Goal: Navigation & Orientation: Find specific page/section

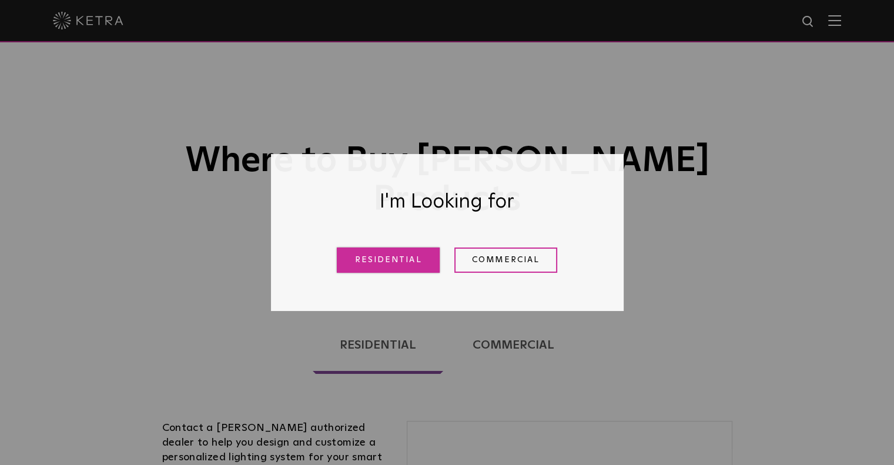
click at [404, 266] on link "Residential" at bounding box center [388, 259] width 103 height 25
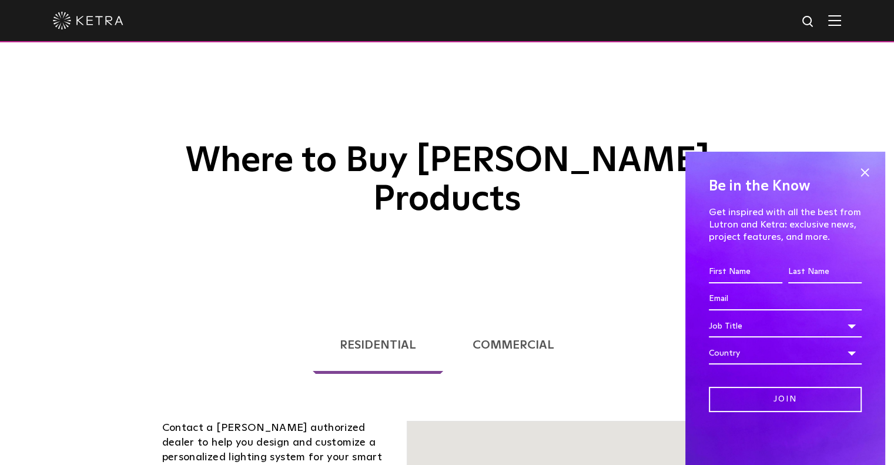
scroll to position [300, 0]
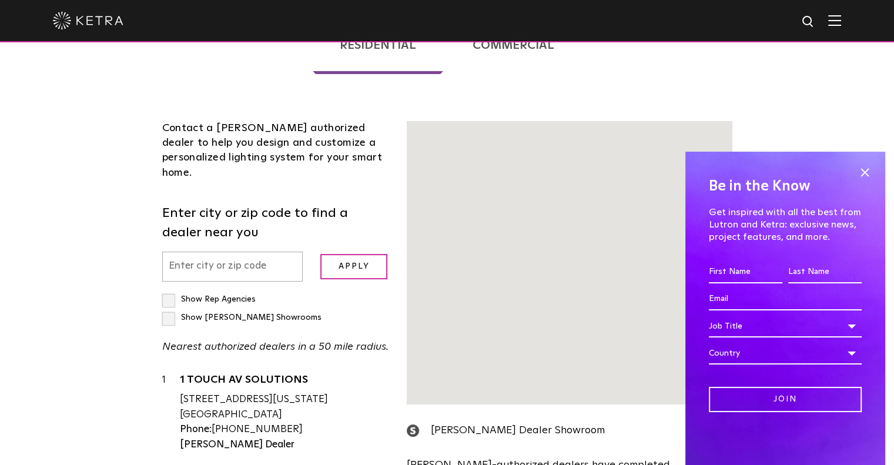
click at [259, 252] on input "text" at bounding box center [232, 267] width 141 height 30
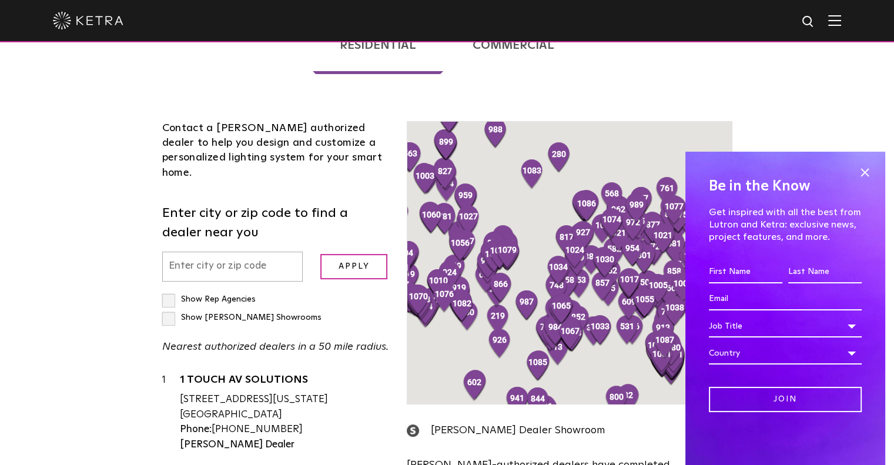
click at [232, 252] on input "text" at bounding box center [232, 267] width 141 height 30
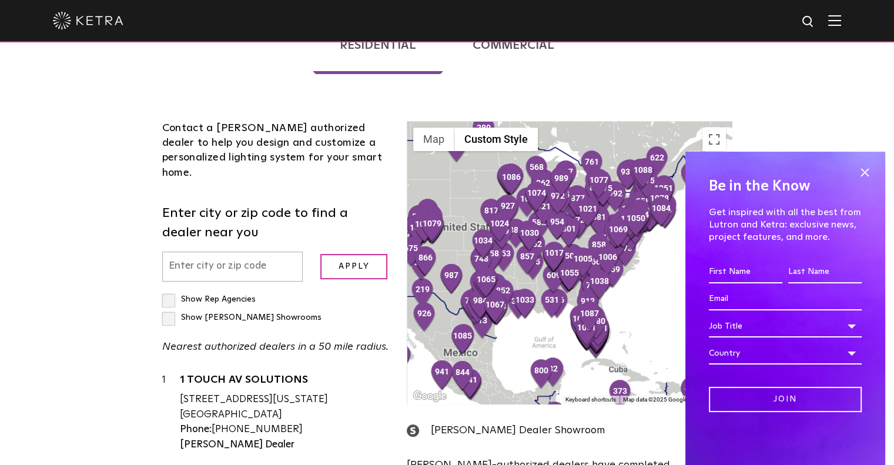
drag, startPoint x: 615, startPoint y: 323, endPoint x: 537, endPoint y: 295, distance: 82.4
click at [537, 295] on div at bounding box center [569, 263] width 324 height 282
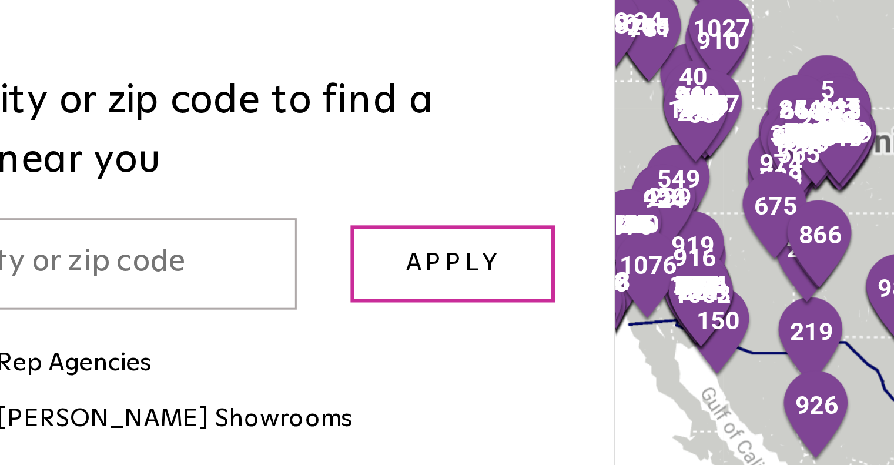
click at [273, 313] on label "Show [PERSON_NAME] Showrooms" at bounding box center [241, 317] width 159 height 8
click at [170, 290] on input "Show [PERSON_NAME] Showrooms" at bounding box center [166, 294] width 8 height 8
checkbox input "true"
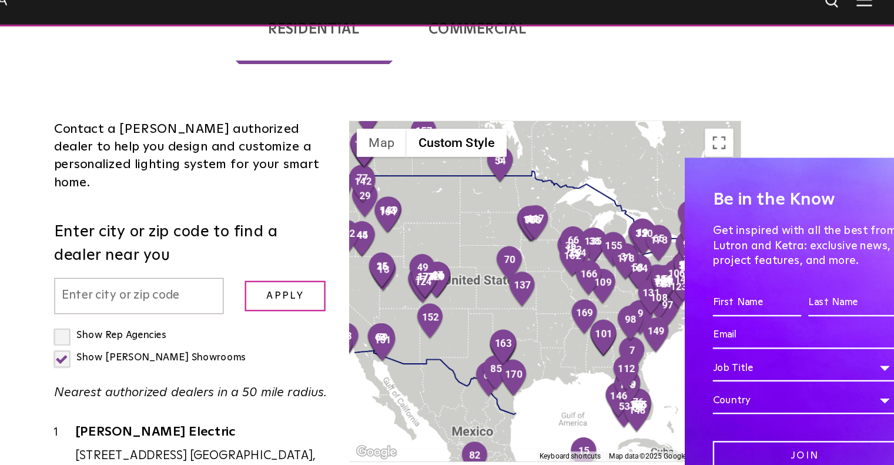
click at [237, 252] on input "text" at bounding box center [232, 267] width 141 height 30
type input "70810"
click at [320, 254] on input "Apply" at bounding box center [353, 266] width 67 height 25
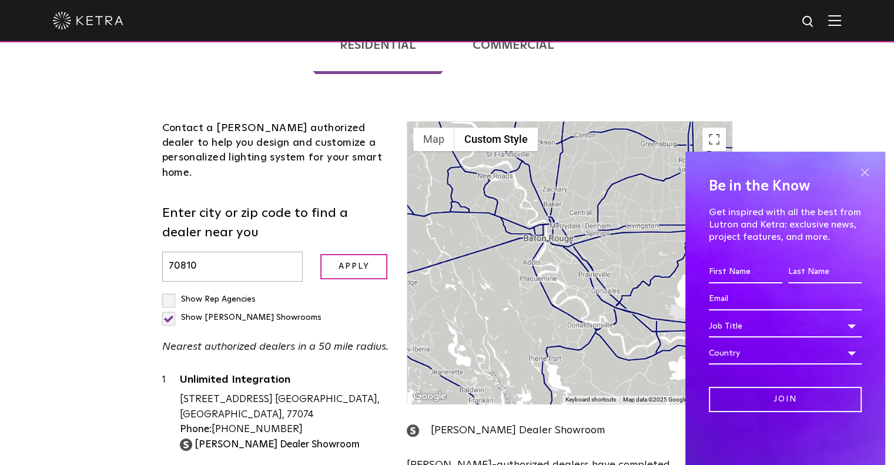
click at [862, 172] on span at bounding box center [865, 172] width 18 height 18
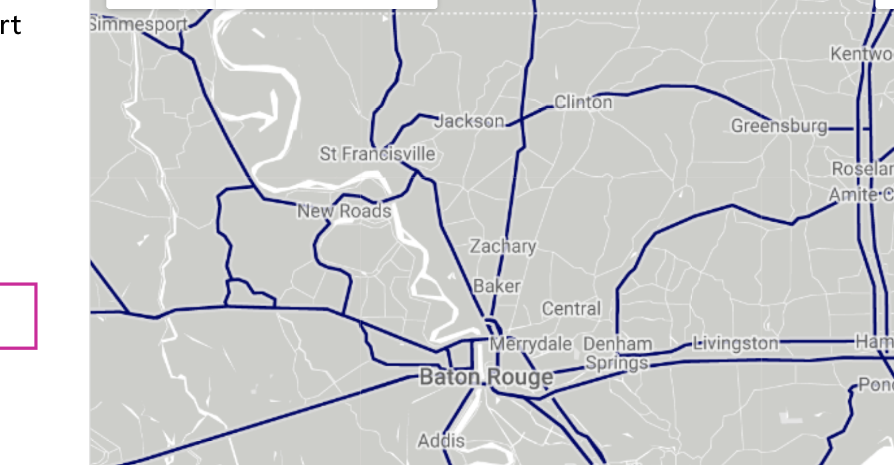
drag, startPoint x: 557, startPoint y: 219, endPoint x: 564, endPoint y: 272, distance: 53.4
click at [564, 272] on div at bounding box center [569, 263] width 324 height 282
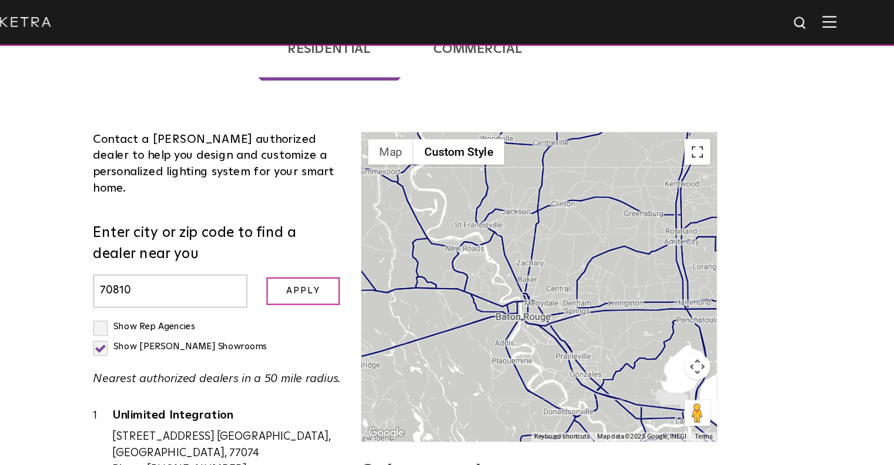
click at [719, 128] on button "Toggle fullscreen view" at bounding box center [714, 140] width 24 height 24
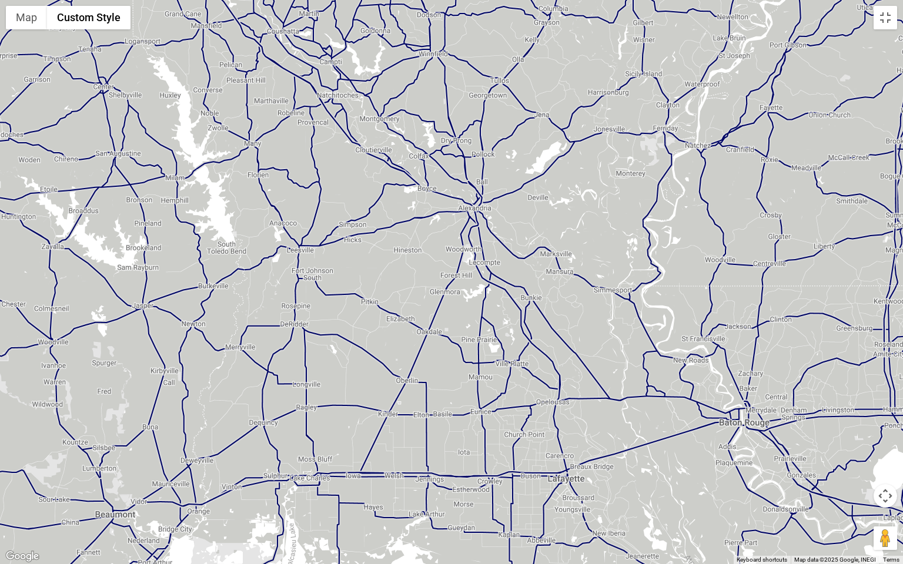
drag, startPoint x: 403, startPoint y: 343, endPoint x: 711, endPoint y: 457, distance: 328.8
click at [711, 457] on div at bounding box center [451, 282] width 903 height 564
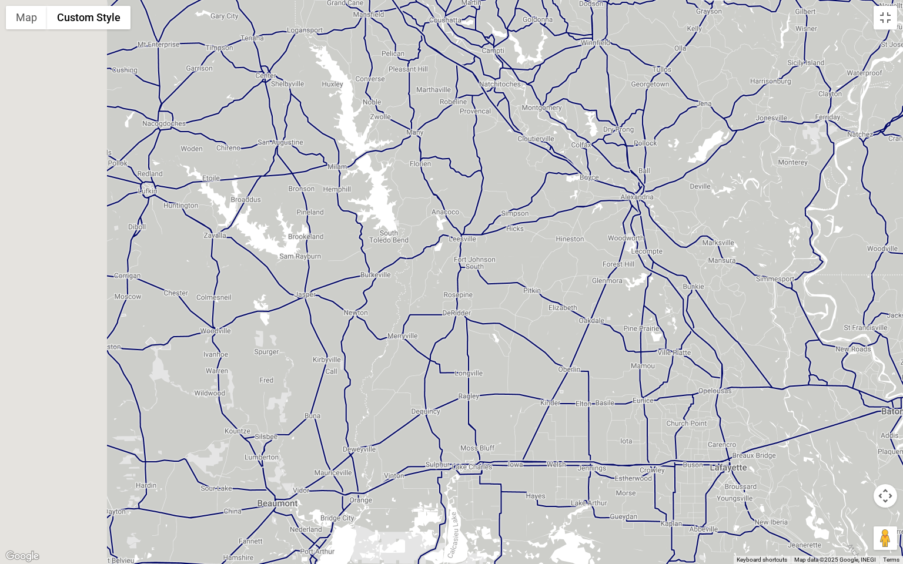
drag, startPoint x: 467, startPoint y: 408, endPoint x: 830, endPoint y: 411, distance: 363.2
click at [830, 411] on div at bounding box center [451, 282] width 903 height 564
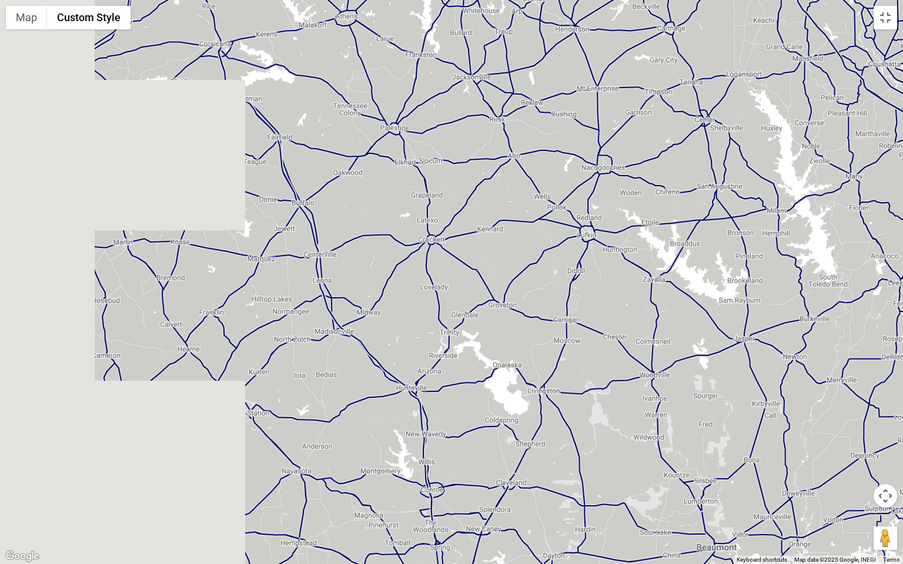
drag, startPoint x: 489, startPoint y: 358, endPoint x: 782, endPoint y: 392, distance: 295.3
click at [782, 392] on div at bounding box center [451, 282] width 903 height 564
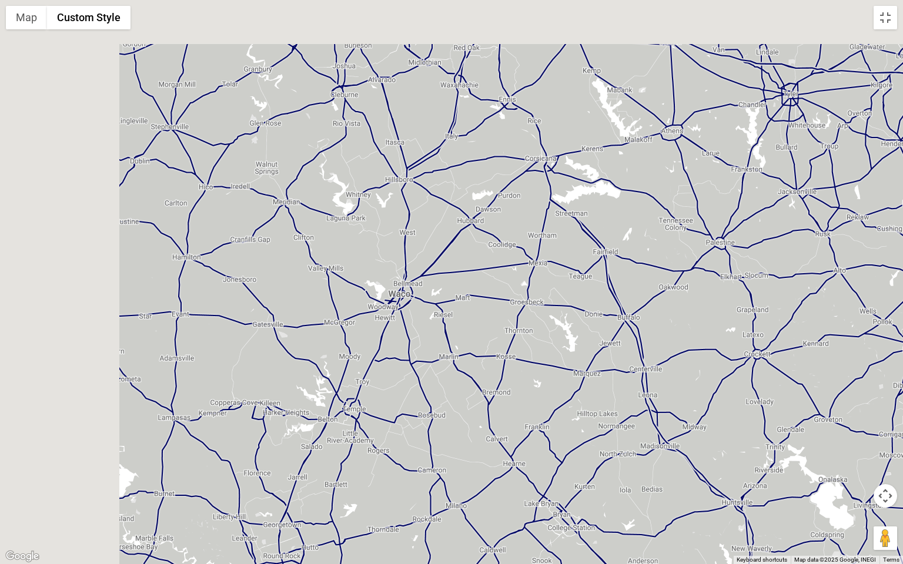
drag, startPoint x: 460, startPoint y: 330, endPoint x: 783, endPoint y: 436, distance: 340.3
click at [783, 436] on div at bounding box center [451, 282] width 903 height 564
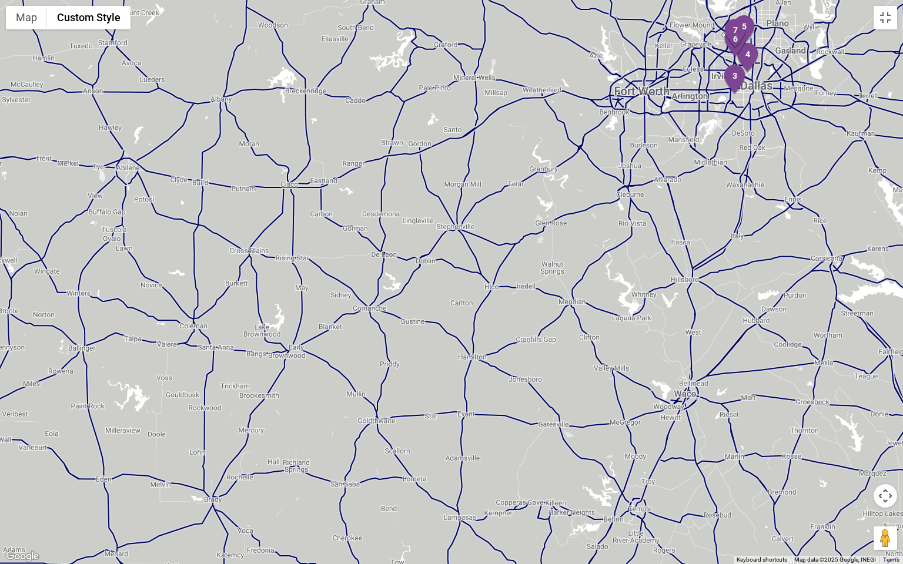
drag, startPoint x: 558, startPoint y: 350, endPoint x: 847, endPoint y: 449, distance: 305.2
click at [847, 449] on div at bounding box center [451, 282] width 903 height 564
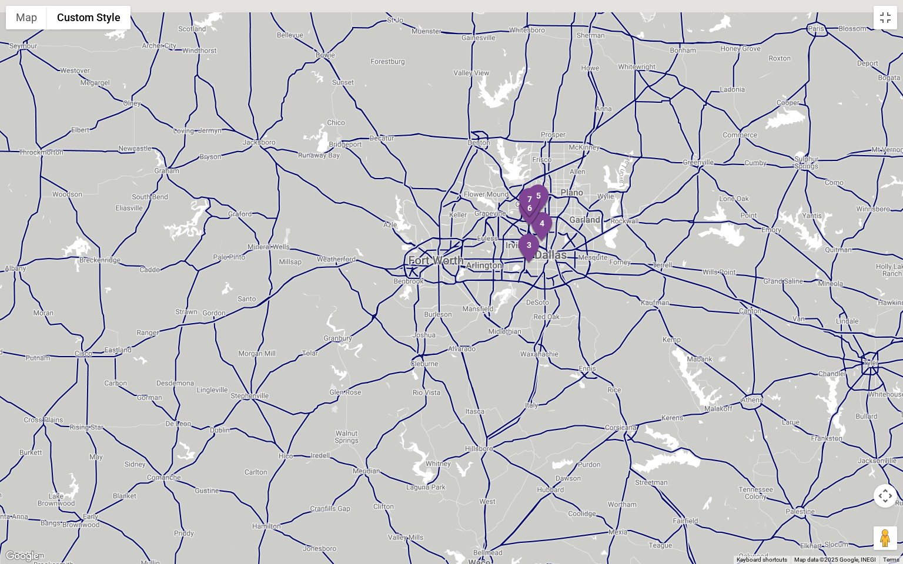
drag, startPoint x: 776, startPoint y: 249, endPoint x: 564, endPoint y: 423, distance: 274.8
click at [564, 423] on div at bounding box center [451, 282] width 903 height 564
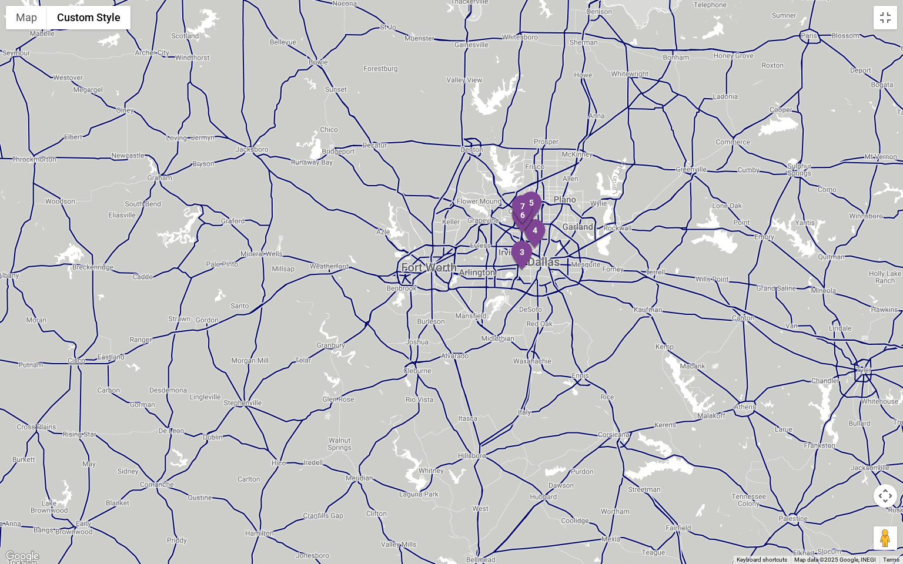
drag, startPoint x: 609, startPoint y: 319, endPoint x: 475, endPoint y: 401, distance: 156.8
click at [475, 401] on div at bounding box center [451, 282] width 903 height 564
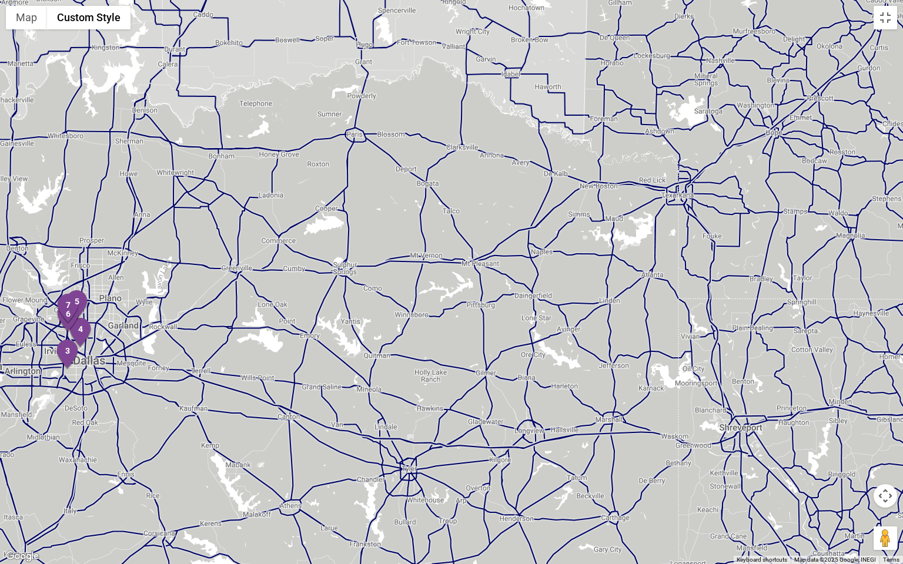
drag, startPoint x: 559, startPoint y: 419, endPoint x: 267, endPoint y: 416, distance: 291.5
click at [267, 416] on div at bounding box center [451, 282] width 903 height 564
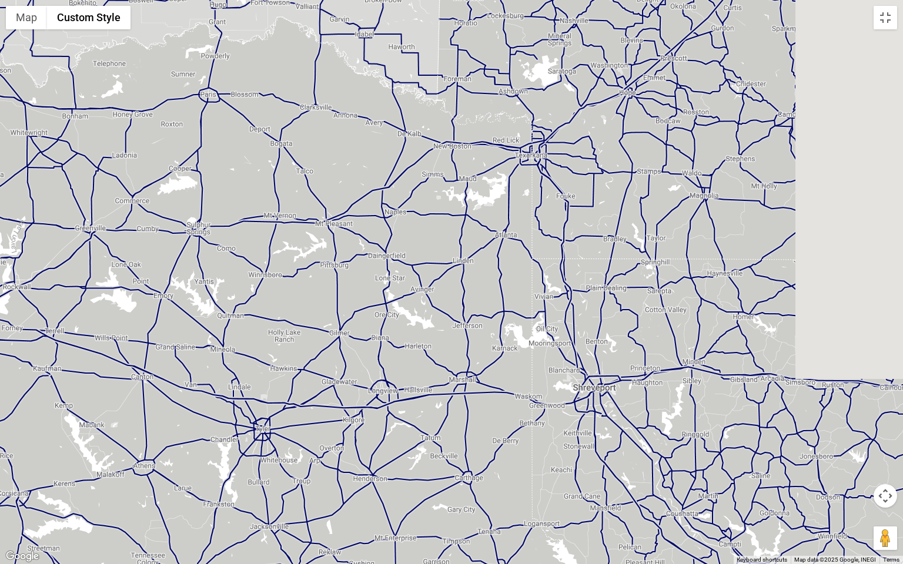
drag, startPoint x: 464, startPoint y: 400, endPoint x: 237, endPoint y: 333, distance: 235.8
click at [237, 333] on div at bounding box center [451, 282] width 903 height 564
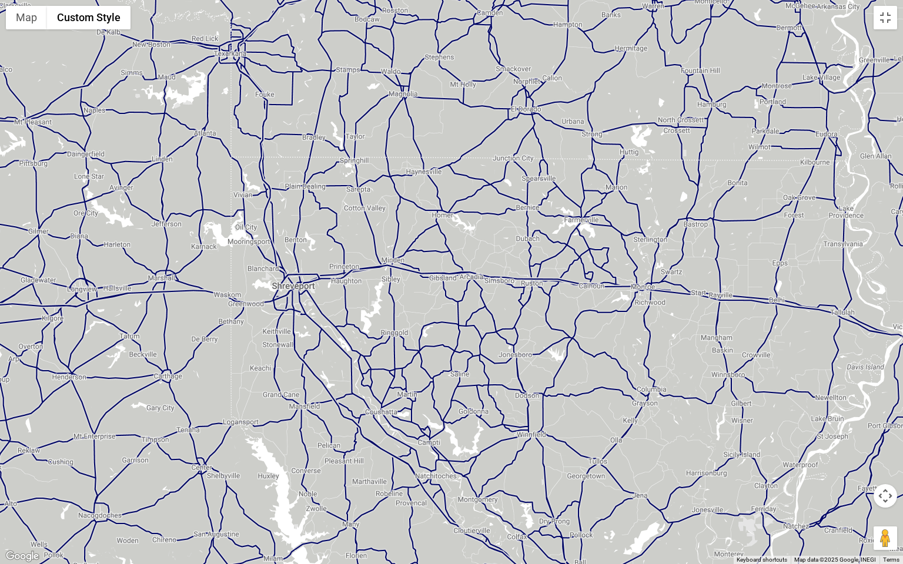
drag, startPoint x: 525, startPoint y: 374, endPoint x: 297, endPoint y: 301, distance: 239.0
click at [297, 301] on div at bounding box center [451, 282] width 903 height 564
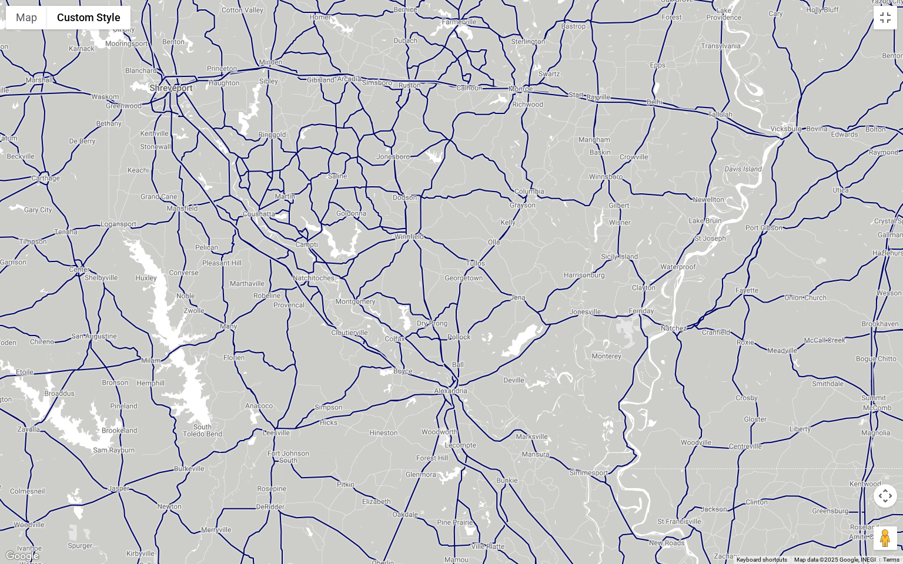
drag, startPoint x: 420, startPoint y: 373, endPoint x: 298, endPoint y: 175, distance: 232.8
click at [298, 175] on div at bounding box center [451, 282] width 903 height 564
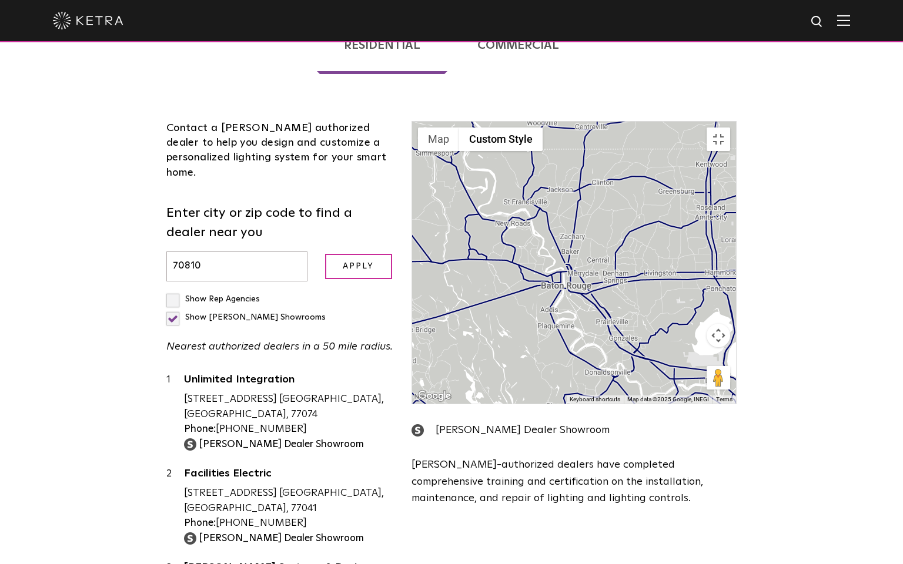
click at [651, 310] on div at bounding box center [574, 263] width 324 height 282
click at [730, 347] on button "Map camera controls" at bounding box center [718, 336] width 24 height 24
click at [730, 128] on button "Toggle fullscreen view" at bounding box center [718, 140] width 24 height 24
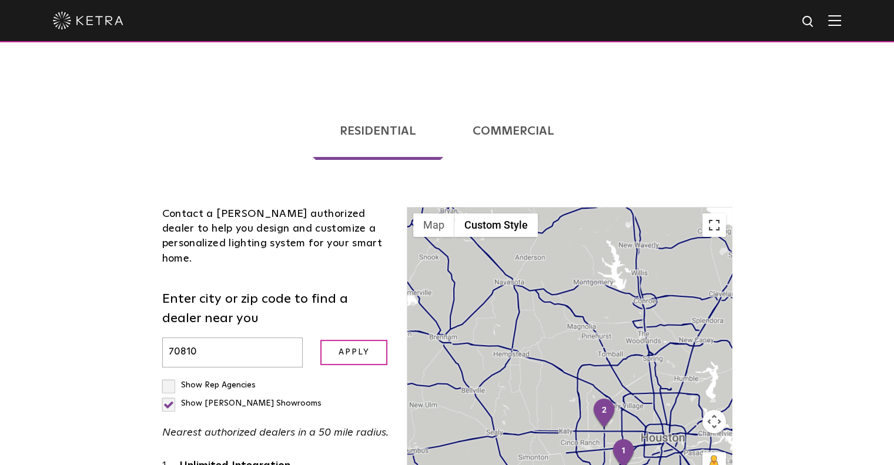
scroll to position [213, 0]
